Goal: Task Accomplishment & Management: Manage account settings

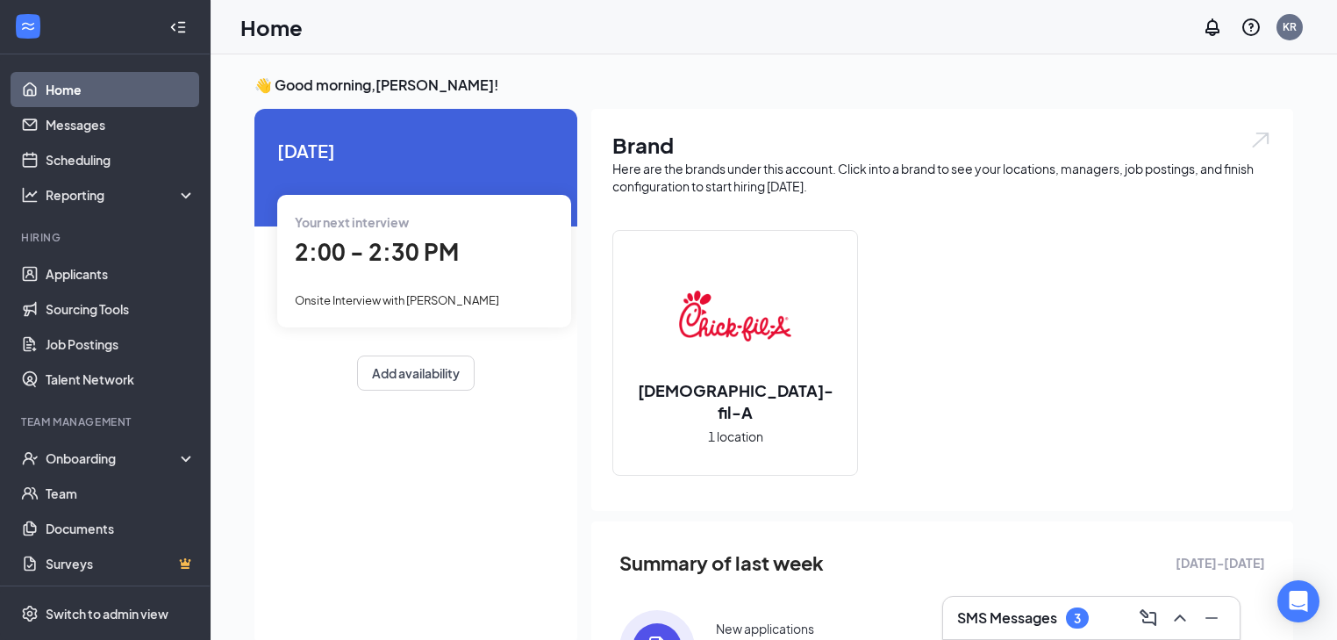
click at [483, 295] on span "Onsite Interview with [PERSON_NAME]" at bounding box center [397, 300] width 204 height 14
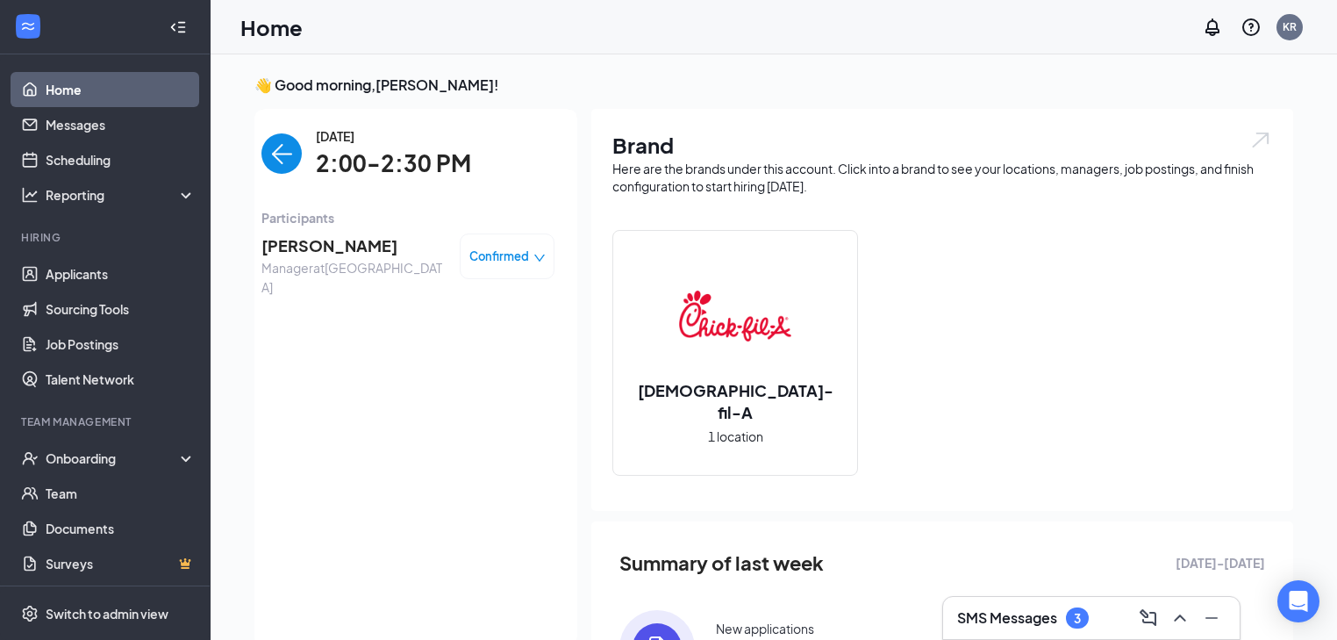
scroll to position [7, 0]
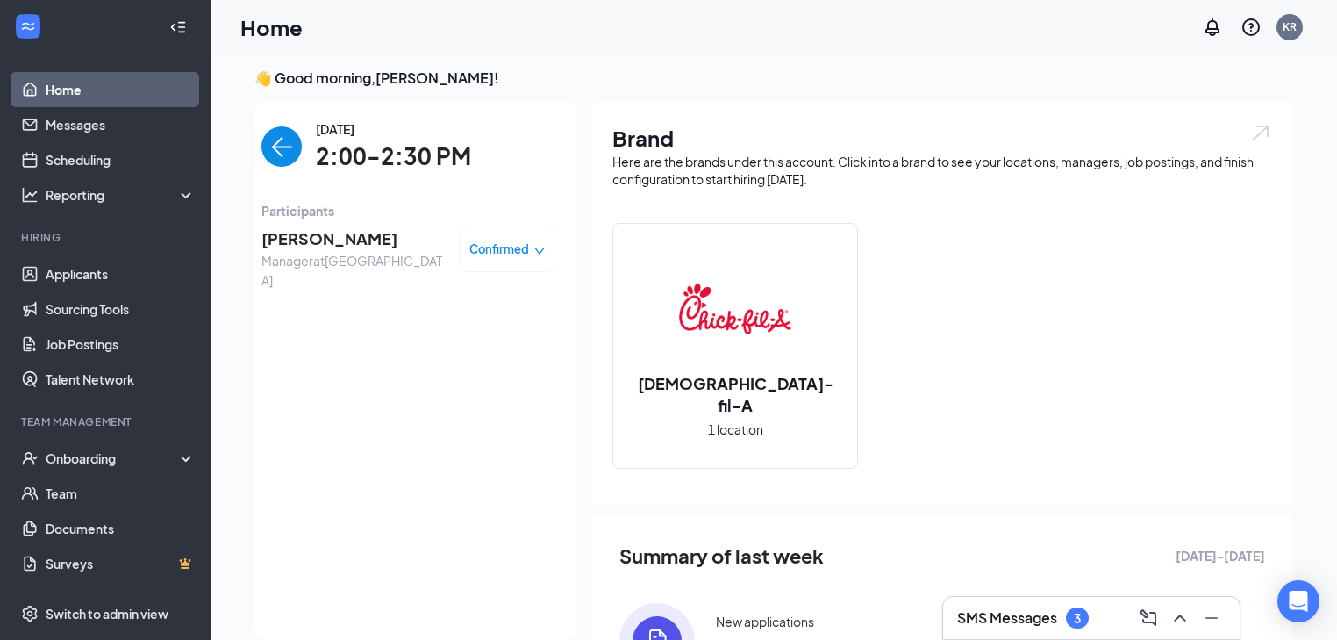
click at [537, 254] on icon "down" at bounding box center [539, 251] width 12 height 12
click at [268, 332] on div "[DATE] 2:00-2:30 PM Participants [PERSON_NAME] Manager at [GEOGRAPHIC_DATA] Con…" at bounding box center [407, 370] width 293 height 503
click at [108, 165] on link "Scheduling" at bounding box center [121, 159] width 150 height 35
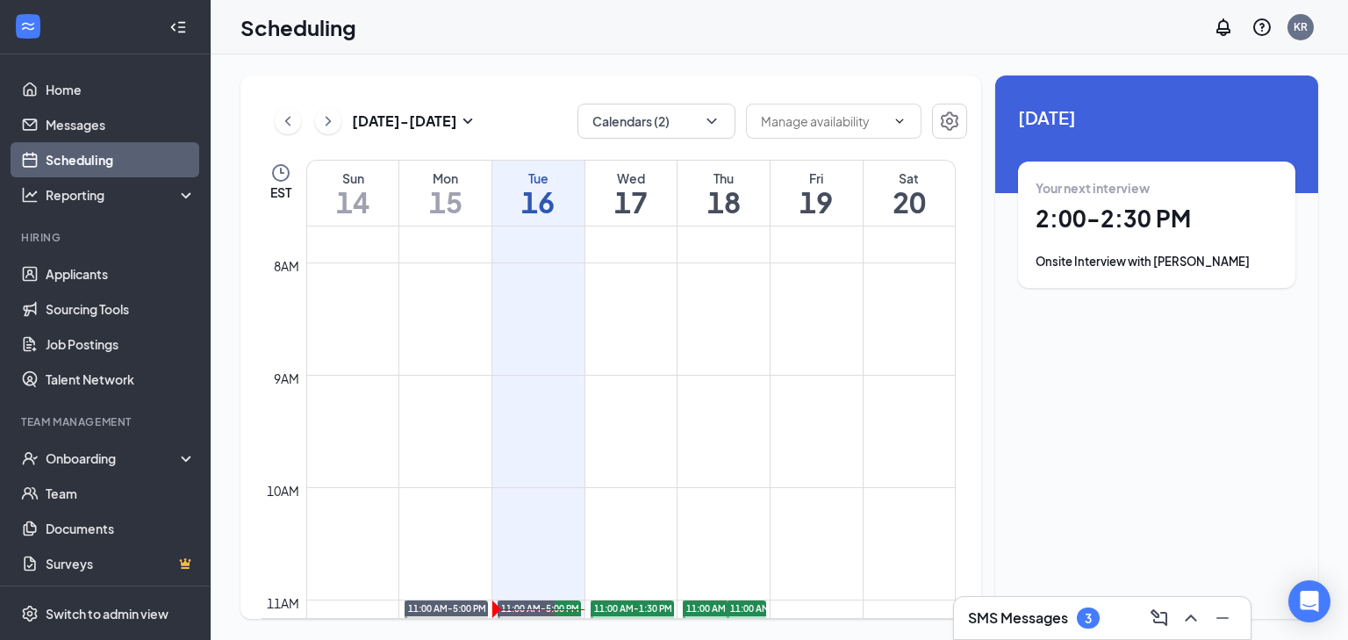
scroll to position [1354, 0]
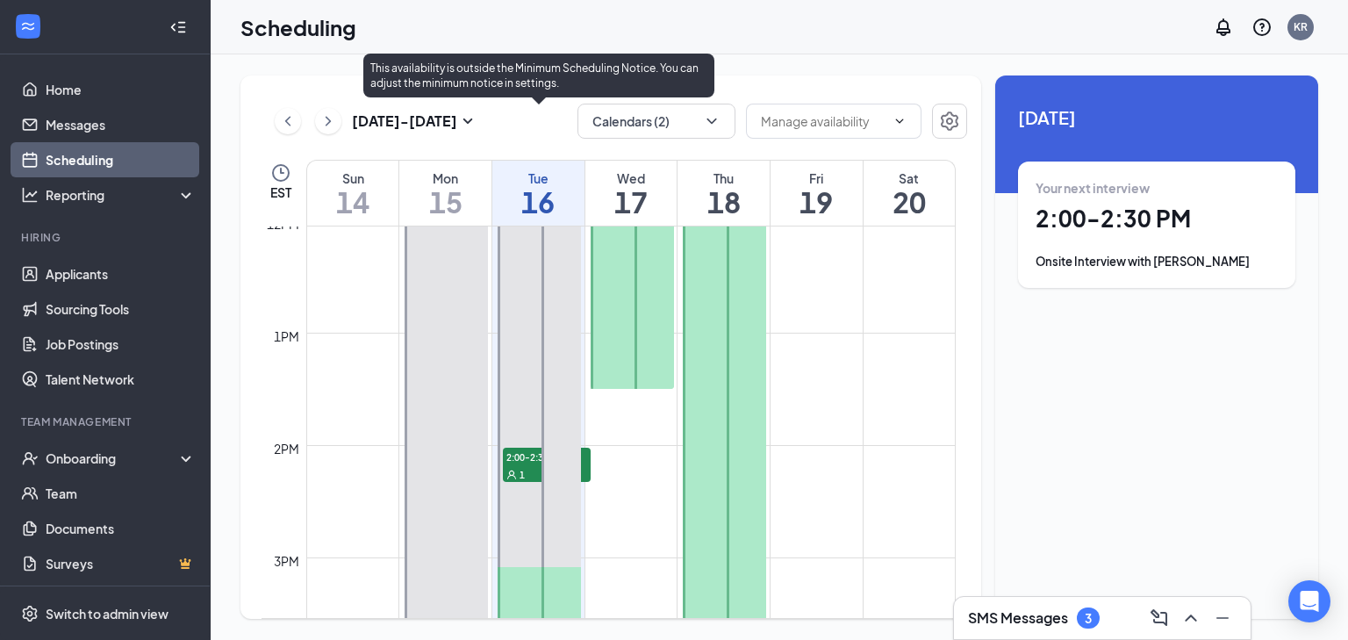
click at [519, 466] on div "1" at bounding box center [547, 474] width 88 height 18
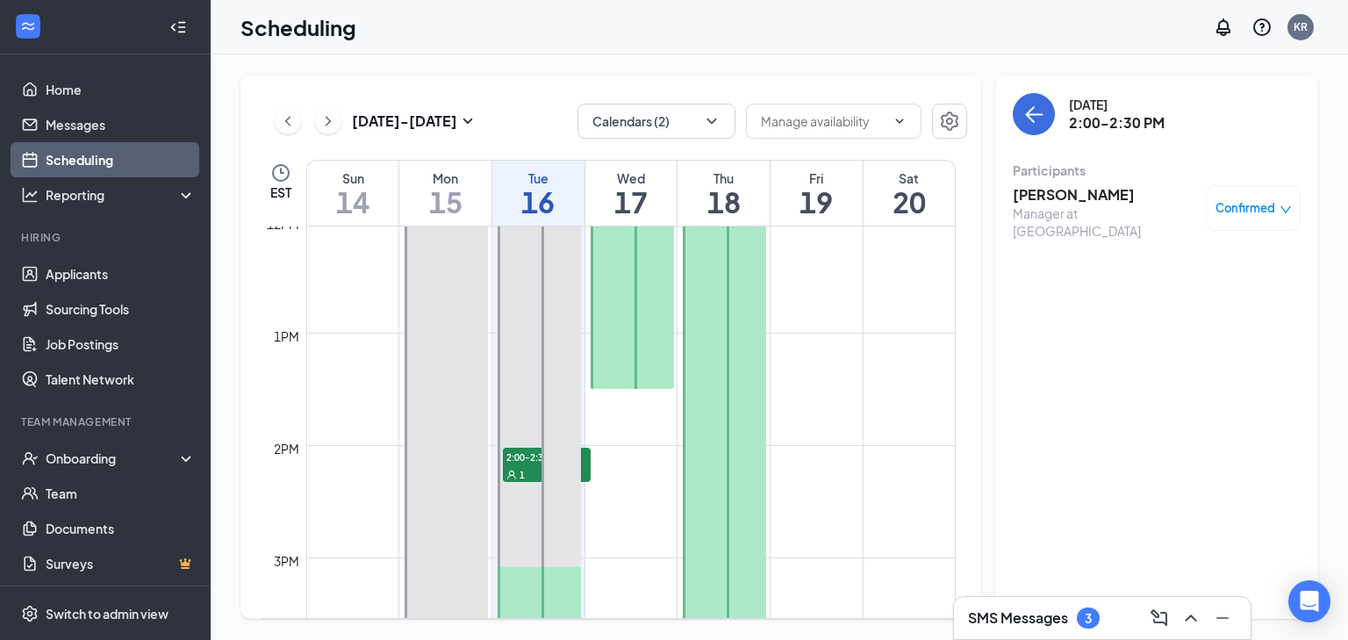
click at [1038, 190] on h3 "[PERSON_NAME]" at bounding box center [1105, 194] width 184 height 19
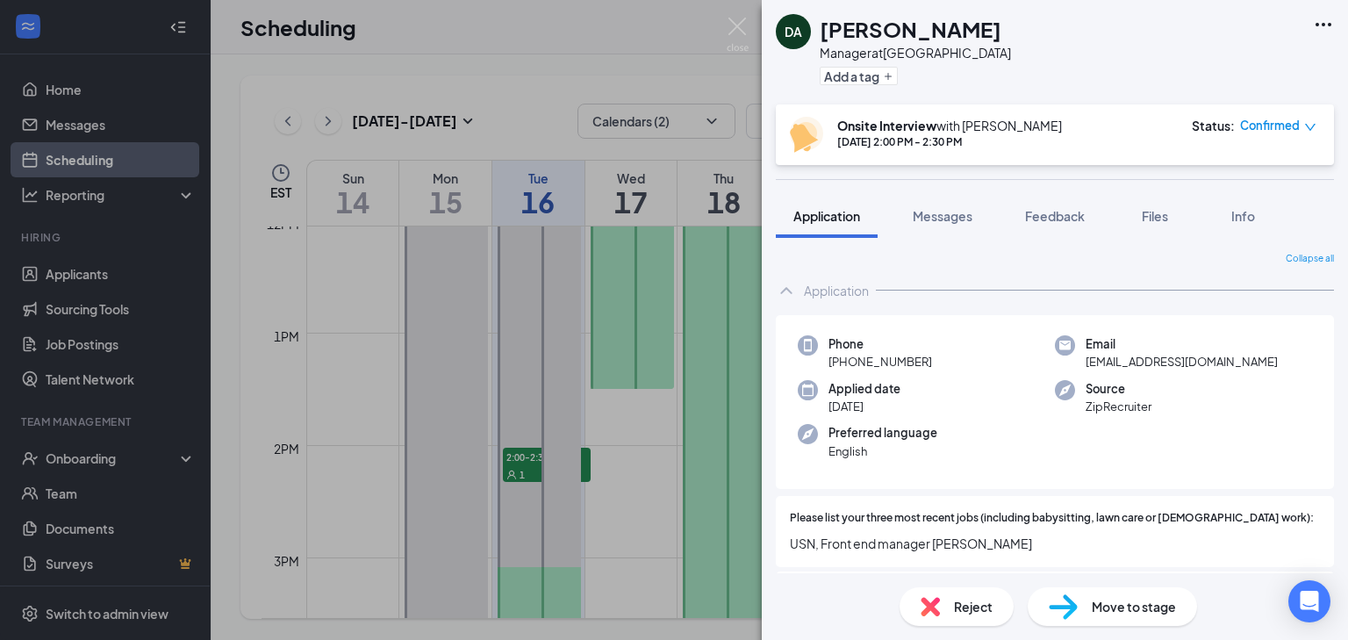
click at [1311, 127] on icon "down" at bounding box center [1310, 127] width 11 height 7
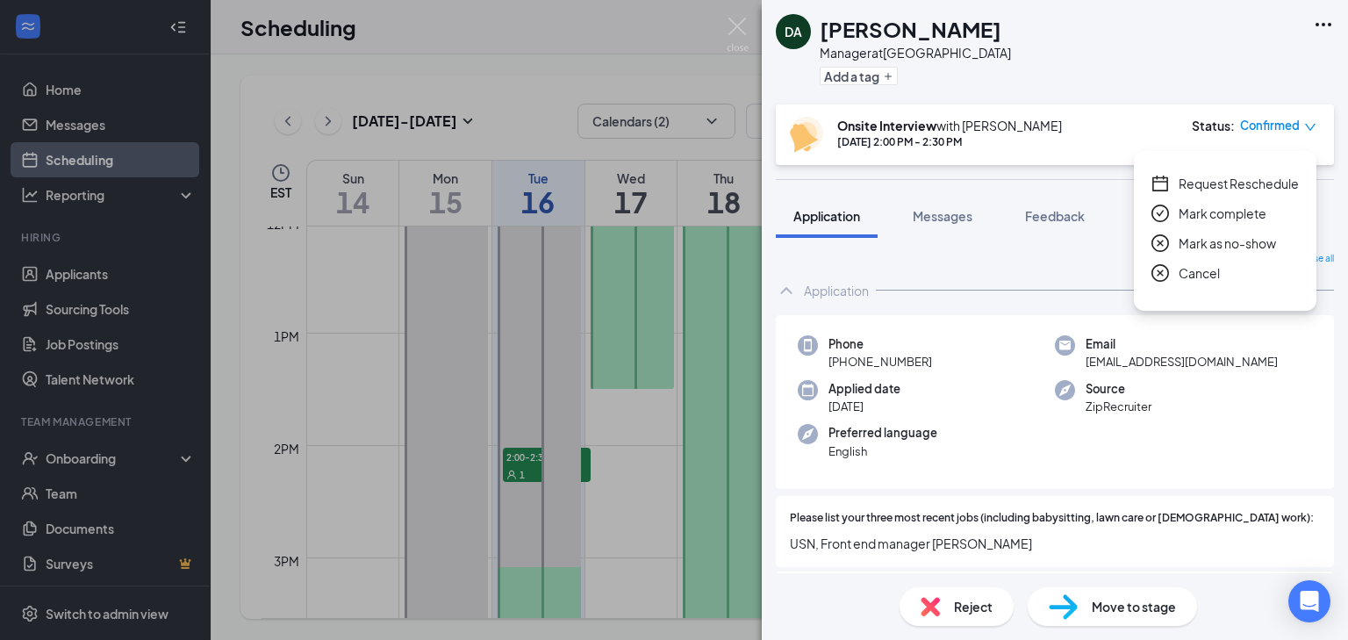
click at [1239, 180] on span "Request Reschedule" at bounding box center [1238, 183] width 120 height 19
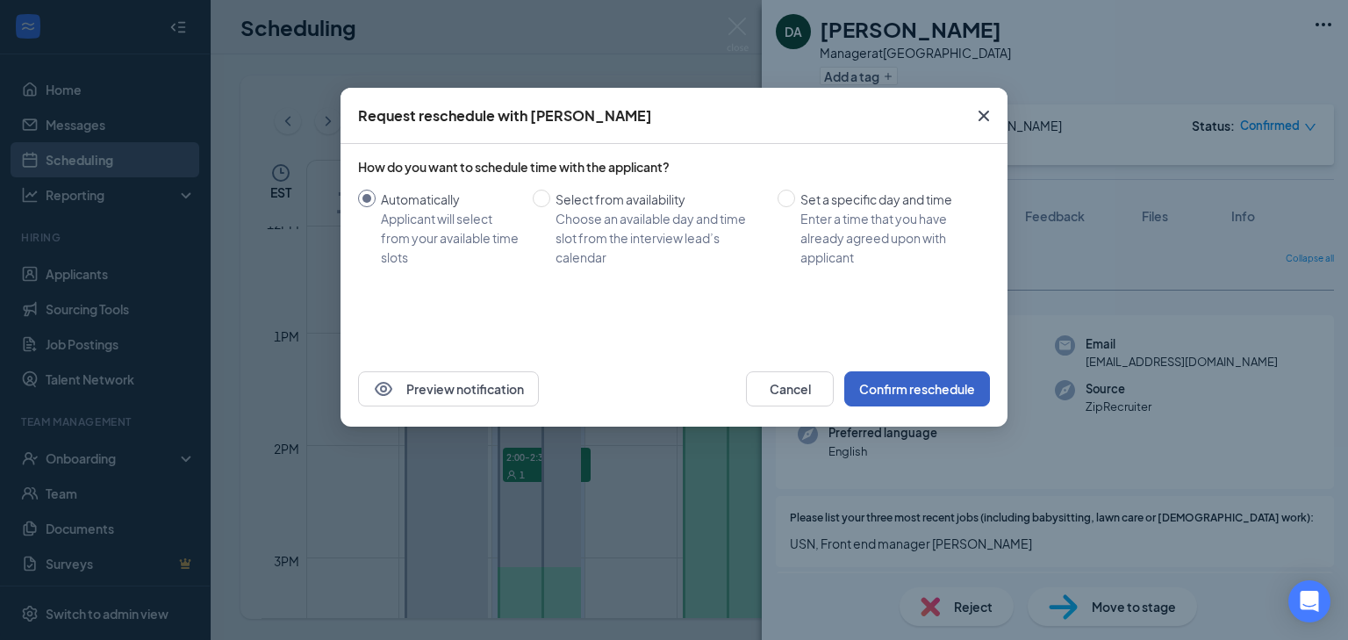
click at [897, 390] on button "Confirm reschedule" at bounding box center [917, 388] width 146 height 35
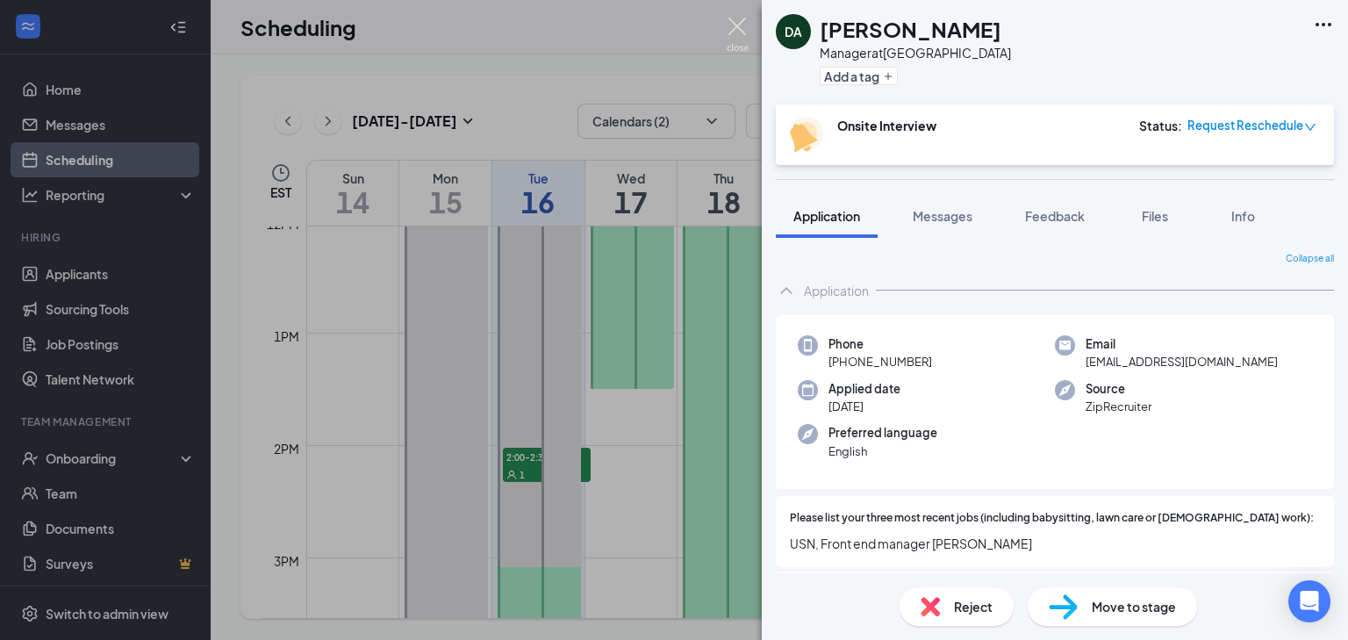
click at [733, 18] on img at bounding box center [738, 35] width 22 height 34
